Goal: Check status

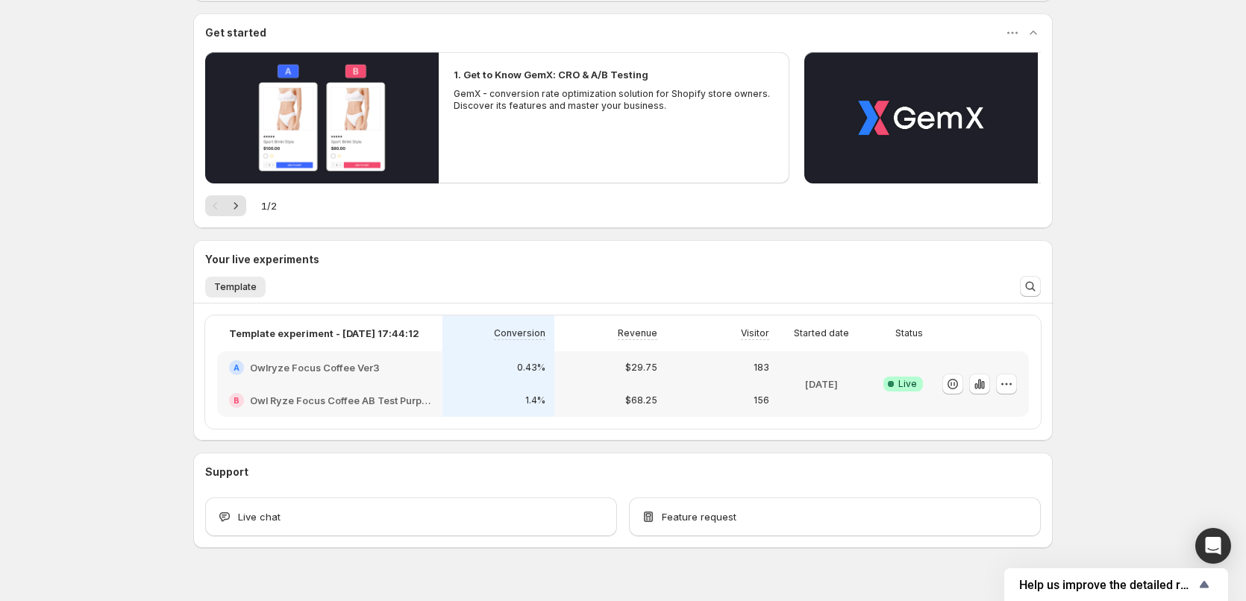
scroll to position [149, 0]
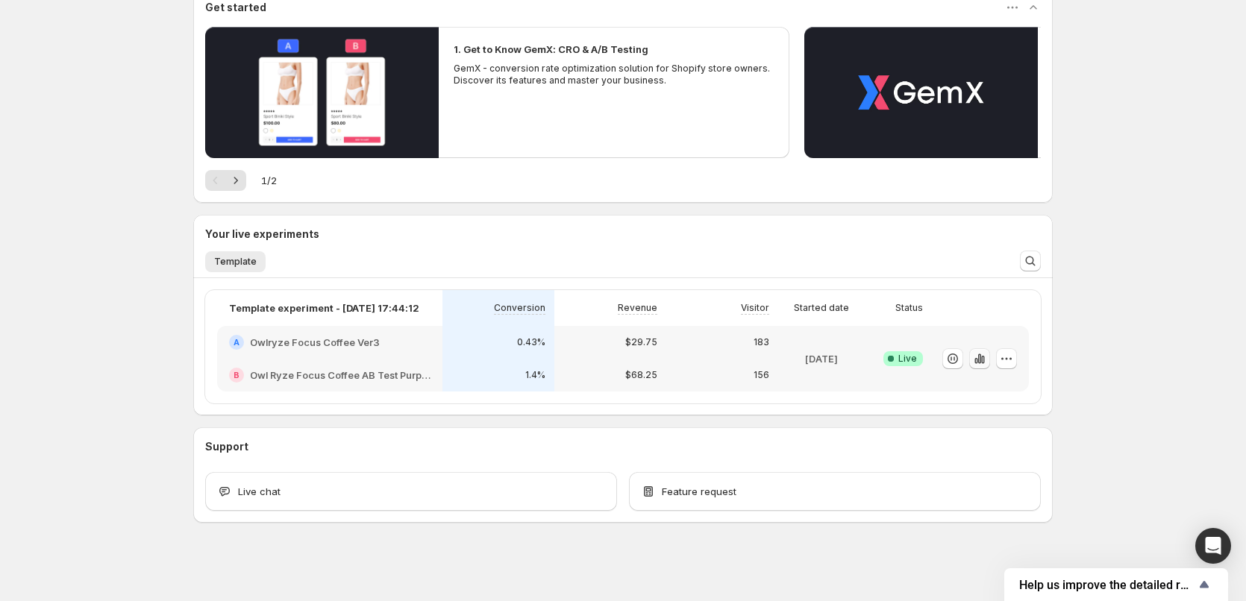
click at [981, 361] on icon "button" at bounding box center [979, 358] width 15 height 15
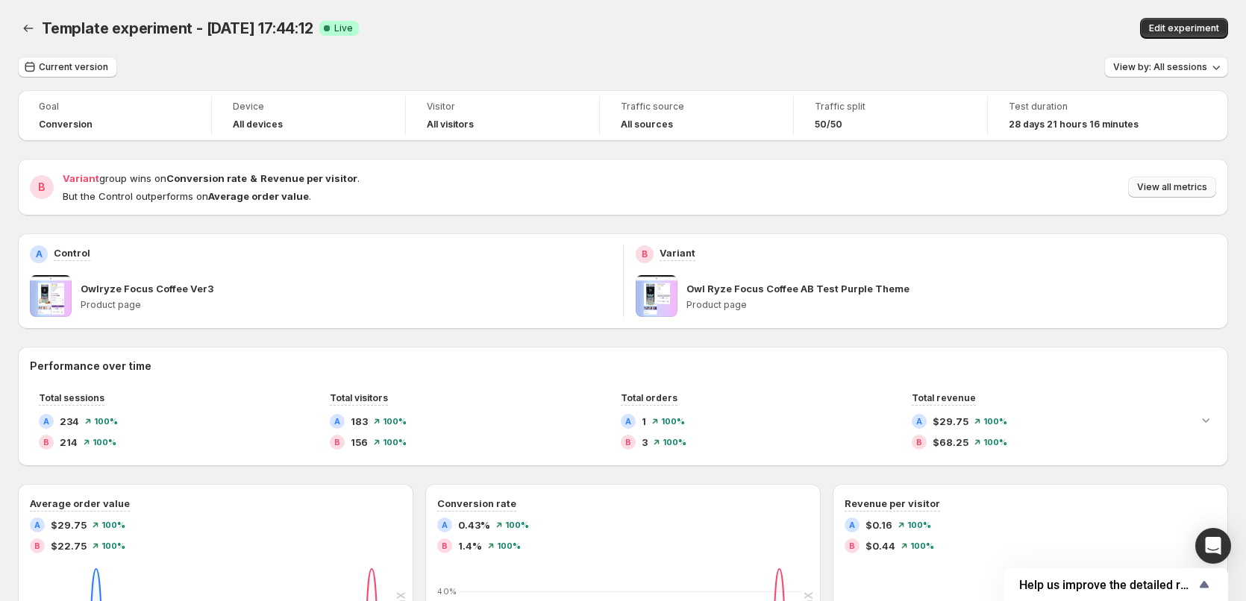
click at [1169, 183] on span "View all metrics" at bounding box center [1172, 187] width 70 height 12
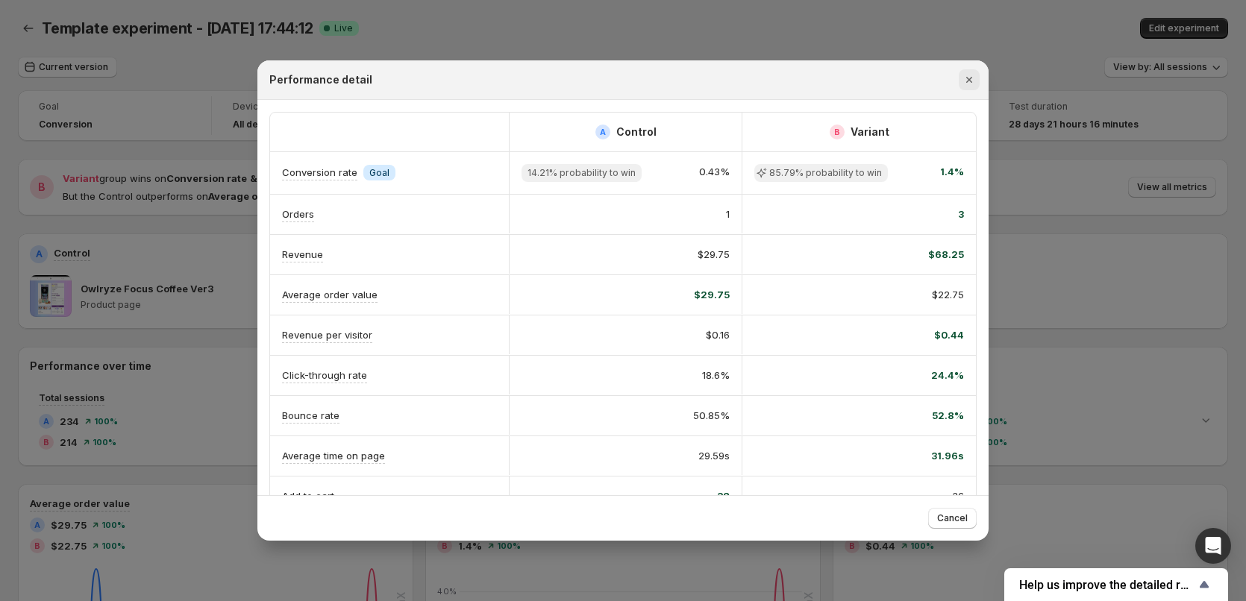
click at [973, 78] on icon "Close" at bounding box center [968, 79] width 15 height 15
